Goal: Transaction & Acquisition: Purchase product/service

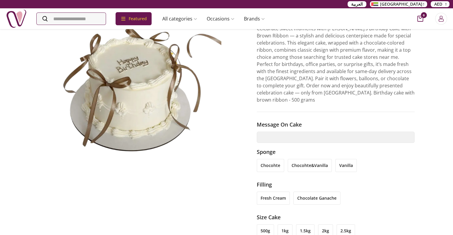
scroll to position [60, 0]
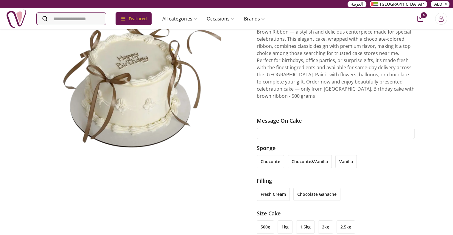
click at [335, 128] on input "text" at bounding box center [336, 133] width 158 height 11
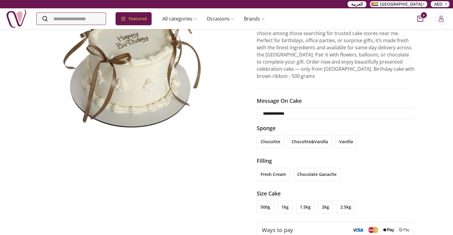
scroll to position [89, 0]
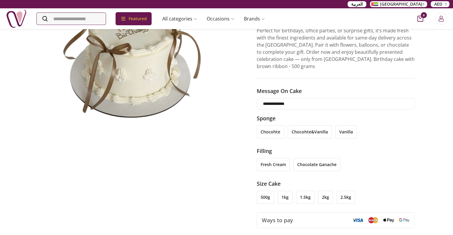
type input "**********"
click at [264, 191] on li "500g" at bounding box center [265, 197] width 17 height 13
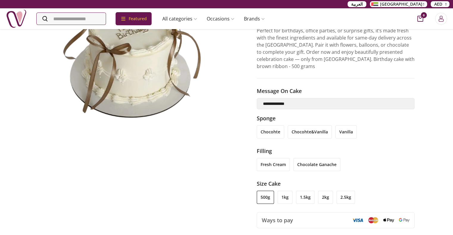
click at [344, 192] on li "2.5kg" at bounding box center [345, 197] width 18 height 13
click at [264, 191] on li "500g" at bounding box center [265, 197] width 17 height 13
click at [315, 158] on li "chocolate ganache" at bounding box center [316, 164] width 47 height 13
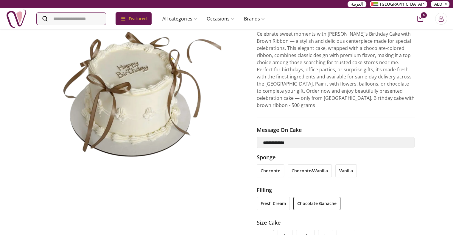
scroll to position [60, 0]
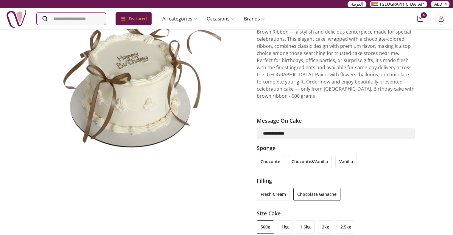
click at [274, 155] on li "chocohte" at bounding box center [270, 161] width 27 height 13
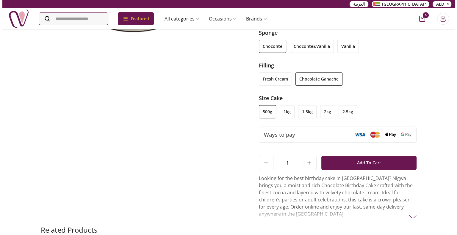
scroll to position [179, 0]
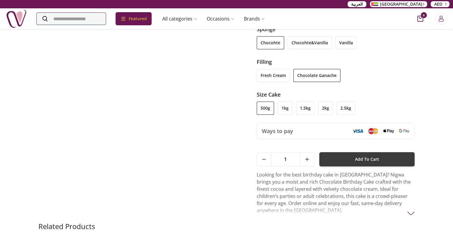
click at [354, 154] on button "Add To Cart" at bounding box center [367, 159] width 96 height 14
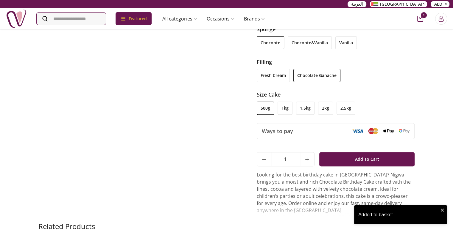
click at [421, 18] on span "1" at bounding box center [424, 15] width 6 height 6
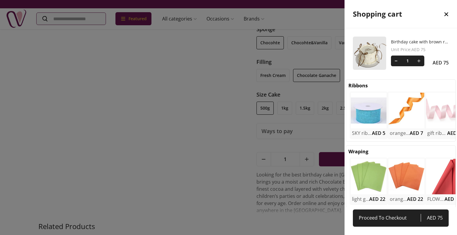
scroll to position [0, 0]
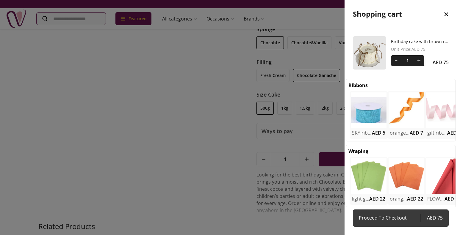
click at [400, 220] on span "Proceed To Checkout" at bounding box center [390, 218] width 62 height 8
select select "**********"
